Goal: Task Accomplishment & Management: Manage account settings

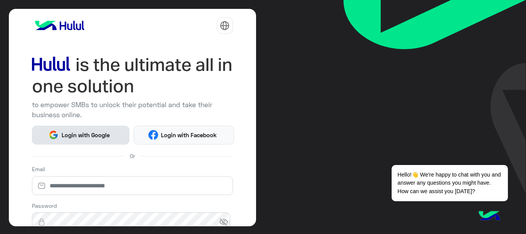
click at [103, 134] on span "Login with Google" at bounding box center [85, 134] width 54 height 9
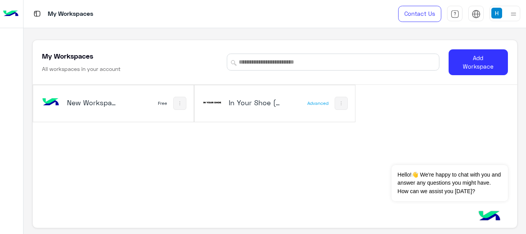
click at [212, 102] on img at bounding box center [212, 102] width 21 height 21
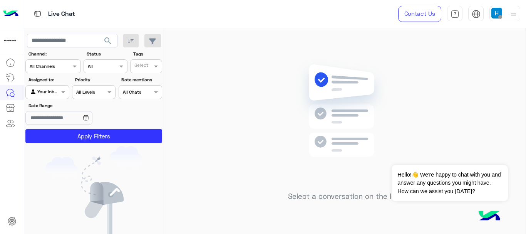
click at [492, 18] on img at bounding box center [496, 13] width 11 height 11
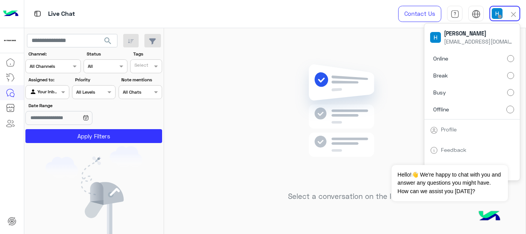
click at [447, 59] on span "Online" at bounding box center [440, 58] width 15 height 8
click at [236, 111] on div "Select a conversation on the left" at bounding box center [344, 132] width 361 height 209
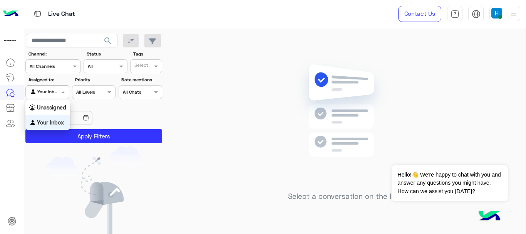
click at [54, 89] on div at bounding box center [47, 90] width 43 height 7
click at [61, 110] on div "Unassigned" at bounding box center [47, 107] width 45 height 15
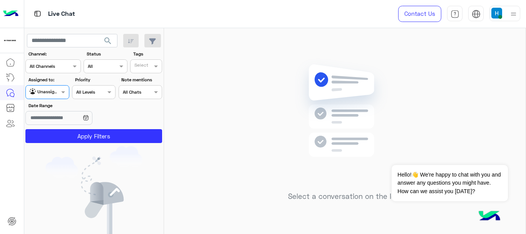
click at [57, 94] on div "Unassigned" at bounding box center [44, 92] width 29 height 8
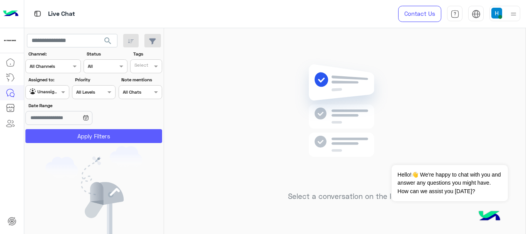
click at [92, 135] on button "Apply Filters" at bounding box center [93, 136] width 137 height 14
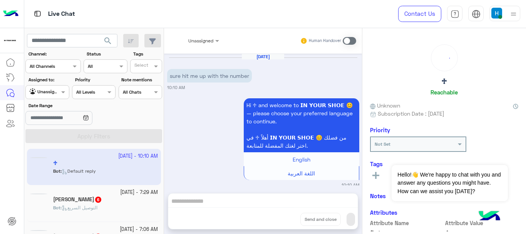
scroll to position [10, 0]
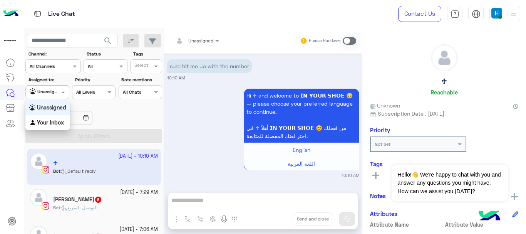
click at [57, 92] on div at bounding box center [47, 90] width 43 height 7
click at [56, 121] on b "Your Inbox" at bounding box center [50, 122] width 27 height 7
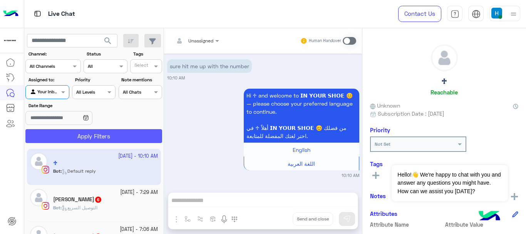
click at [125, 136] on button "Apply Filters" at bounding box center [93, 136] width 137 height 14
